Goal: Transaction & Acquisition: Purchase product/service

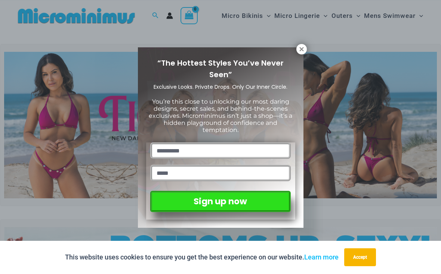
click at [301, 47] on icon at bounding box center [301, 49] width 7 height 7
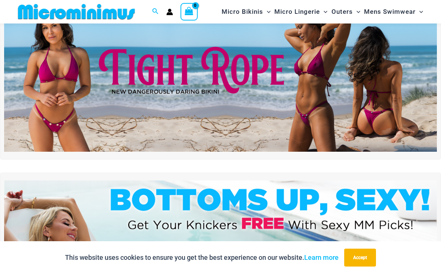
scroll to position [35, 0]
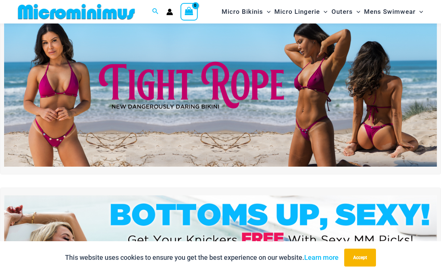
click at [251, 84] on img at bounding box center [220, 93] width 432 height 147
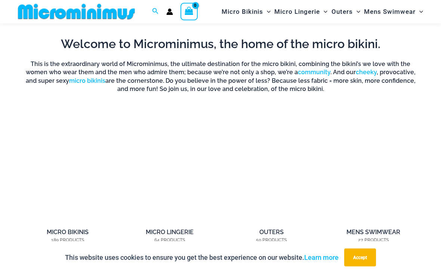
scroll to position [424, 0]
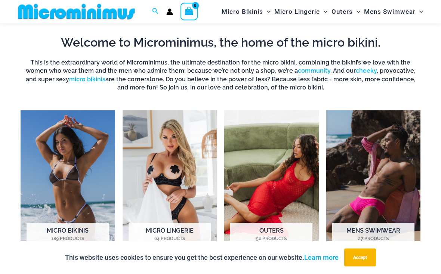
click at [266, 232] on h2 "Outers 50 Products" at bounding box center [271, 235] width 82 height 23
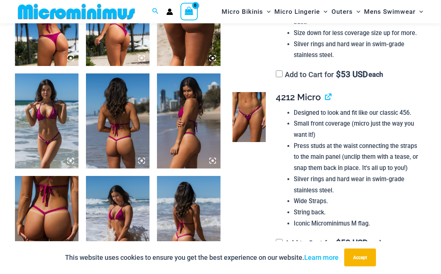
scroll to position [401, 0]
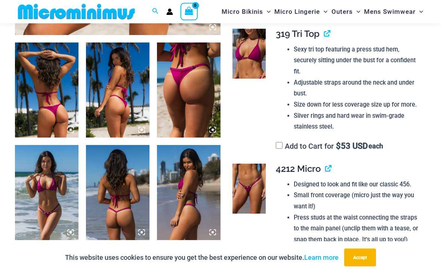
click at [216, 129] on img at bounding box center [188, 90] width 63 height 95
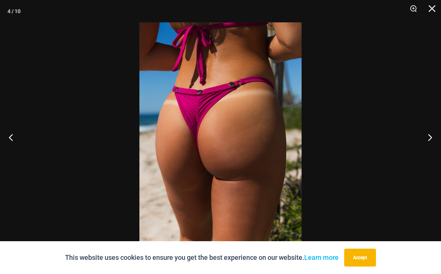
click at [5, 150] on button "Previous" at bounding box center [14, 137] width 28 height 37
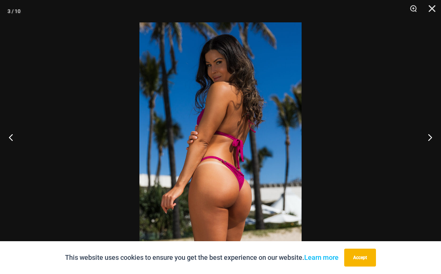
click at [14, 146] on button "Previous" at bounding box center [14, 137] width 28 height 37
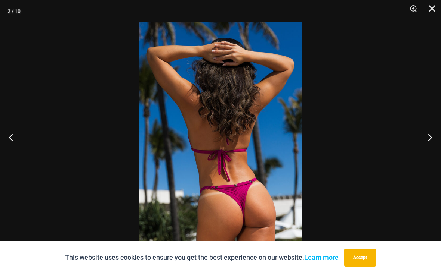
click at [19, 146] on button "Previous" at bounding box center [14, 137] width 28 height 37
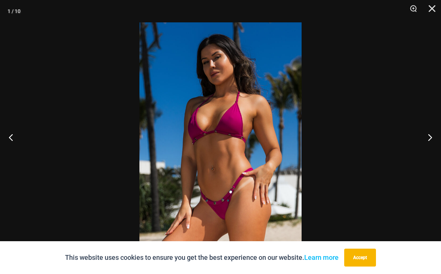
click at [14, 141] on button "Previous" at bounding box center [14, 137] width 28 height 37
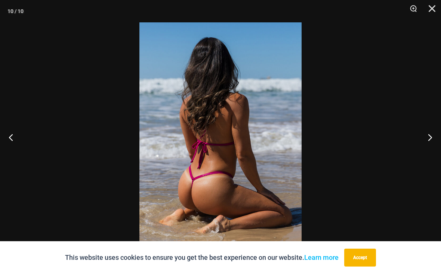
click at [18, 145] on button "Previous" at bounding box center [14, 137] width 28 height 37
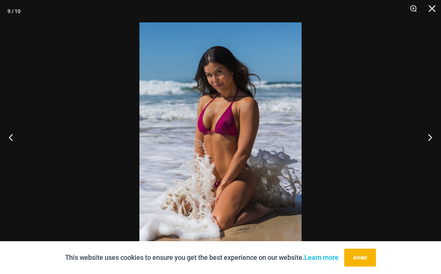
click at [15, 142] on button "Previous" at bounding box center [14, 137] width 28 height 37
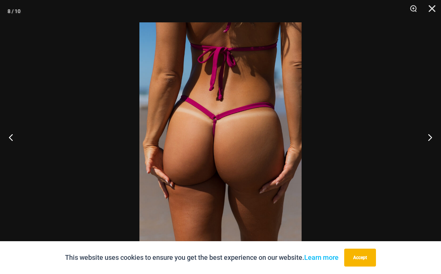
click at [13, 140] on button "Previous" at bounding box center [14, 137] width 28 height 37
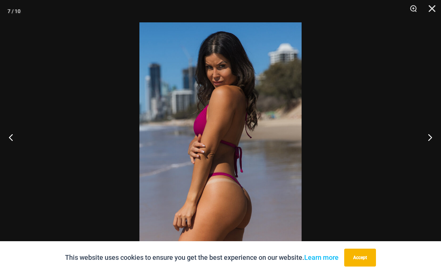
click at [13, 140] on button "Previous" at bounding box center [14, 137] width 28 height 37
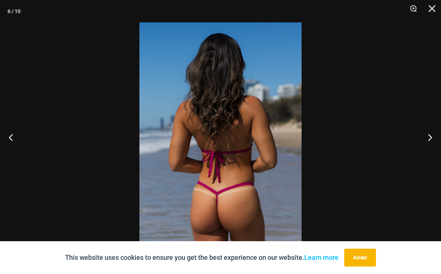
click at [13, 146] on button "Previous" at bounding box center [14, 137] width 28 height 37
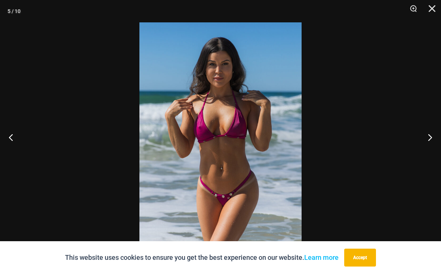
click at [11, 139] on button "Previous" at bounding box center [14, 137] width 28 height 37
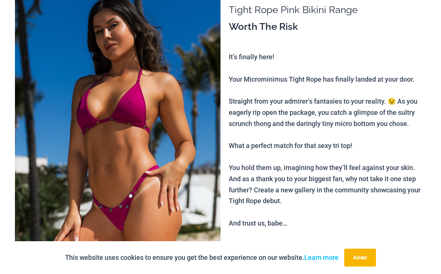
scroll to position [0, 0]
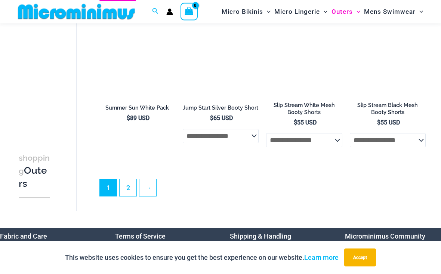
scroll to position [1471, 0]
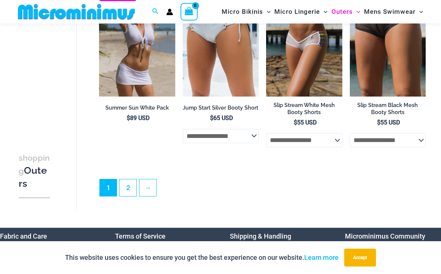
click at [128, 192] on link "2" at bounding box center [128, 188] width 17 height 17
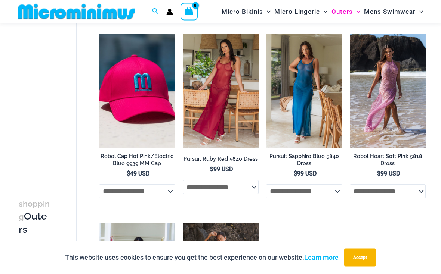
scroll to position [609, 0]
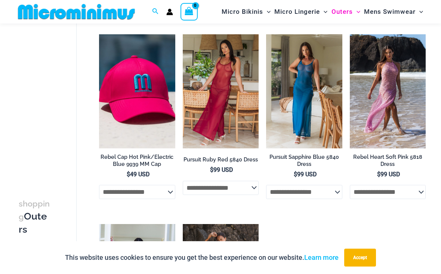
click at [183, 34] on img at bounding box center [183, 34] width 0 height 0
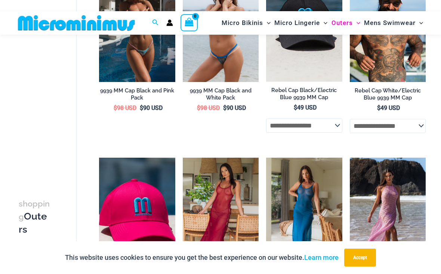
scroll to position [482, 0]
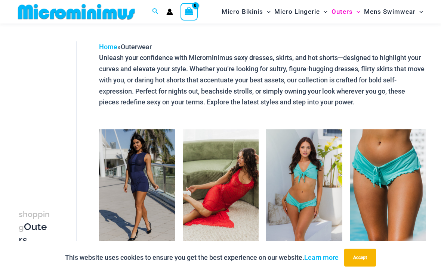
scroll to position [21, 0]
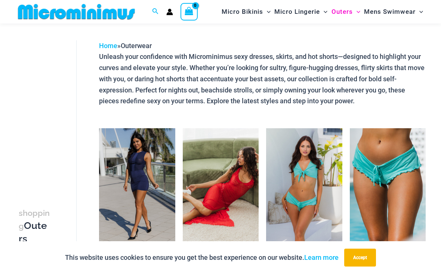
click at [183, 128] on img at bounding box center [183, 128] width 0 height 0
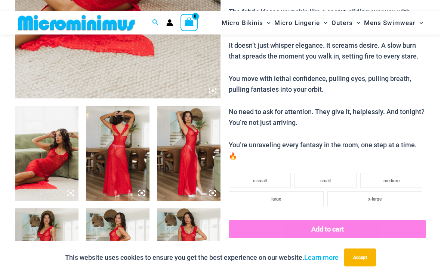
scroll to position [256, 0]
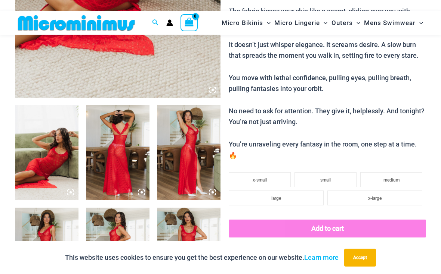
click at [142, 189] on img at bounding box center [117, 152] width 63 height 95
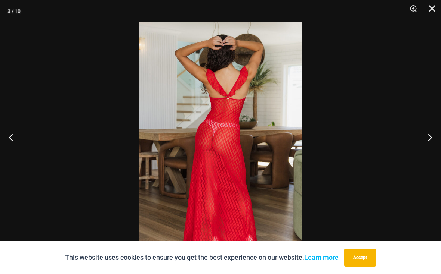
click at [426, 143] on button "Next" at bounding box center [427, 137] width 28 height 37
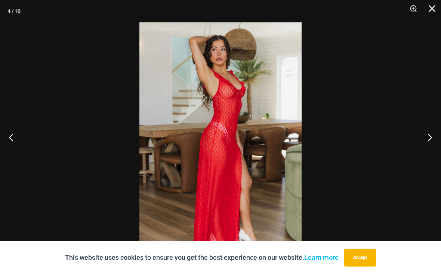
click at [425, 141] on button "Next" at bounding box center [427, 137] width 28 height 37
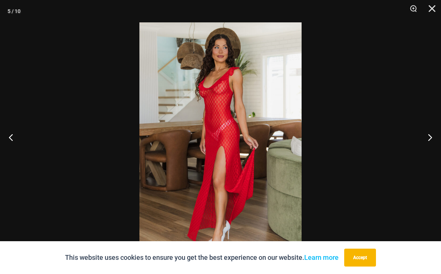
click at [425, 140] on button "Next" at bounding box center [427, 137] width 28 height 37
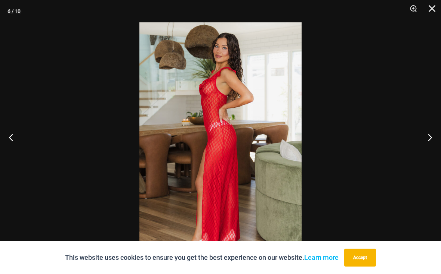
click at [424, 146] on button "Next" at bounding box center [427, 137] width 28 height 37
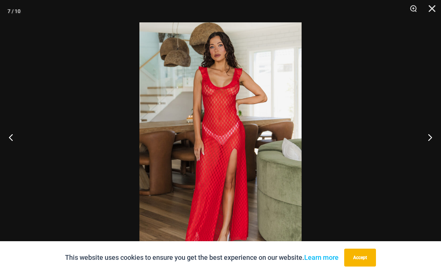
click at [423, 145] on button "Next" at bounding box center [427, 137] width 28 height 37
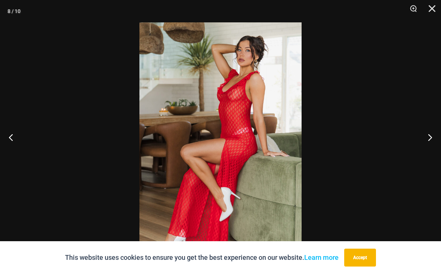
click at [429, 15] on button "Close" at bounding box center [429, 11] width 19 height 22
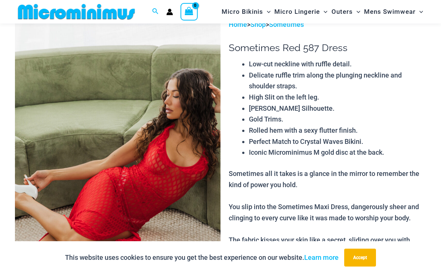
scroll to position [0, 0]
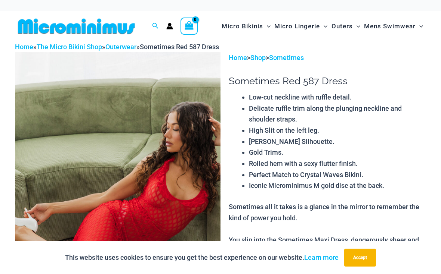
click at [298, 27] on span "Micro Lingerie" at bounding box center [297, 26] width 46 height 19
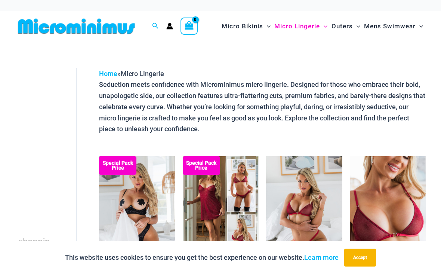
click at [243, 26] on span "Micro Bikinis" at bounding box center [241, 26] width 41 height 19
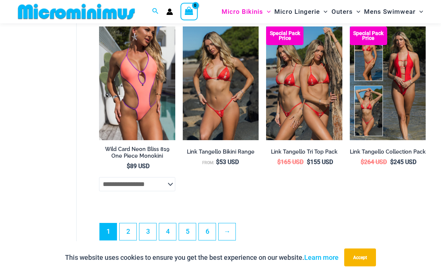
scroll to position [1604, 0]
click at [190, 235] on link "5" at bounding box center [187, 232] width 17 height 17
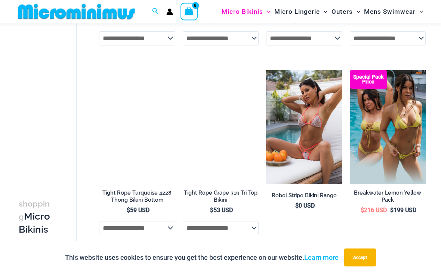
scroll to position [571, 0]
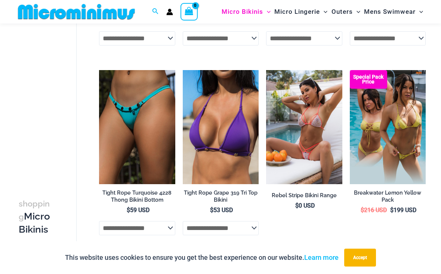
click at [266, 70] on img at bounding box center [266, 70] width 0 height 0
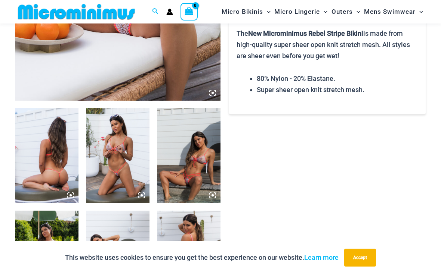
scroll to position [258, 0]
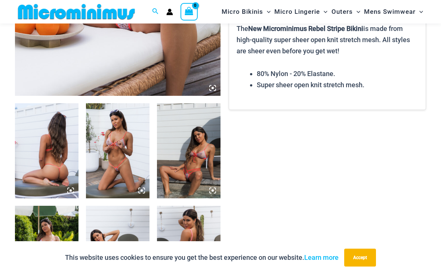
click at [118, 161] on img at bounding box center [117, 150] width 63 height 95
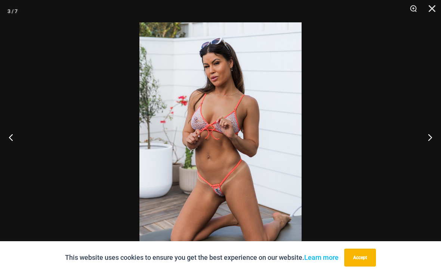
click at [13, 145] on button "Previous" at bounding box center [14, 137] width 28 height 37
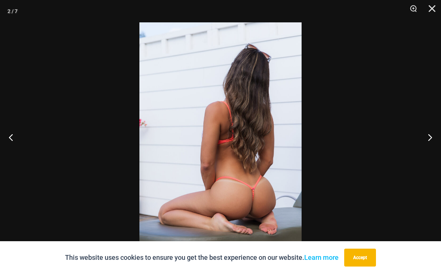
click at [424, 144] on button "Next" at bounding box center [427, 137] width 28 height 37
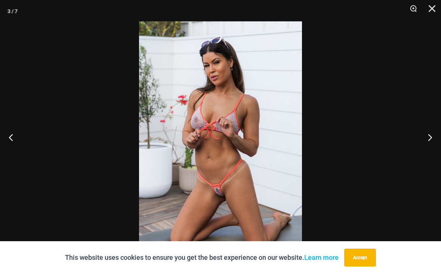
click at [426, 143] on button "Next" at bounding box center [427, 137] width 28 height 37
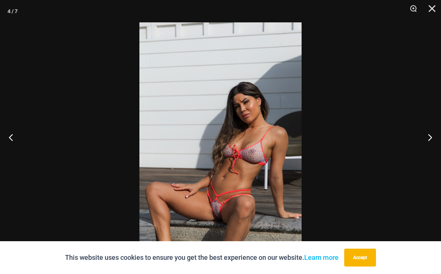
click at [428, 144] on button "Next" at bounding box center [427, 137] width 28 height 37
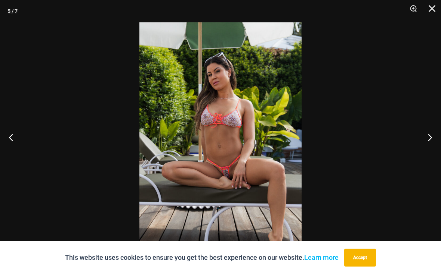
click at [425, 143] on button "Next" at bounding box center [427, 137] width 28 height 37
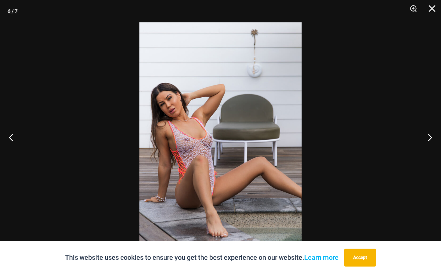
click at [424, 145] on button "Next" at bounding box center [427, 137] width 28 height 37
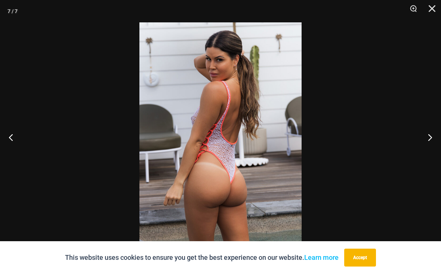
click at [425, 145] on button "Next" at bounding box center [427, 137] width 28 height 37
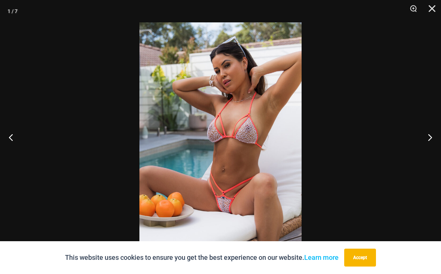
click at [426, 149] on button "Next" at bounding box center [427, 137] width 28 height 37
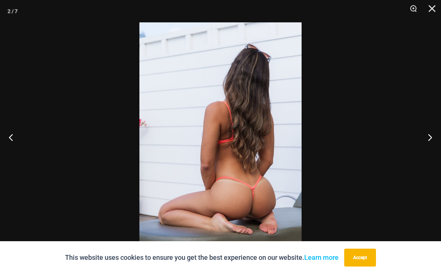
click at [424, 147] on button "Next" at bounding box center [427, 137] width 28 height 37
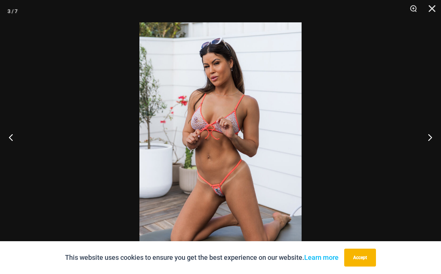
click at [430, 1] on button "Close" at bounding box center [429, 11] width 19 height 22
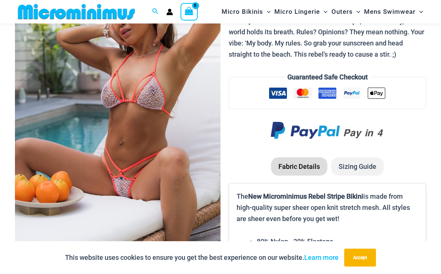
scroll to position [0, 0]
